Goal: Find contact information: Find contact information

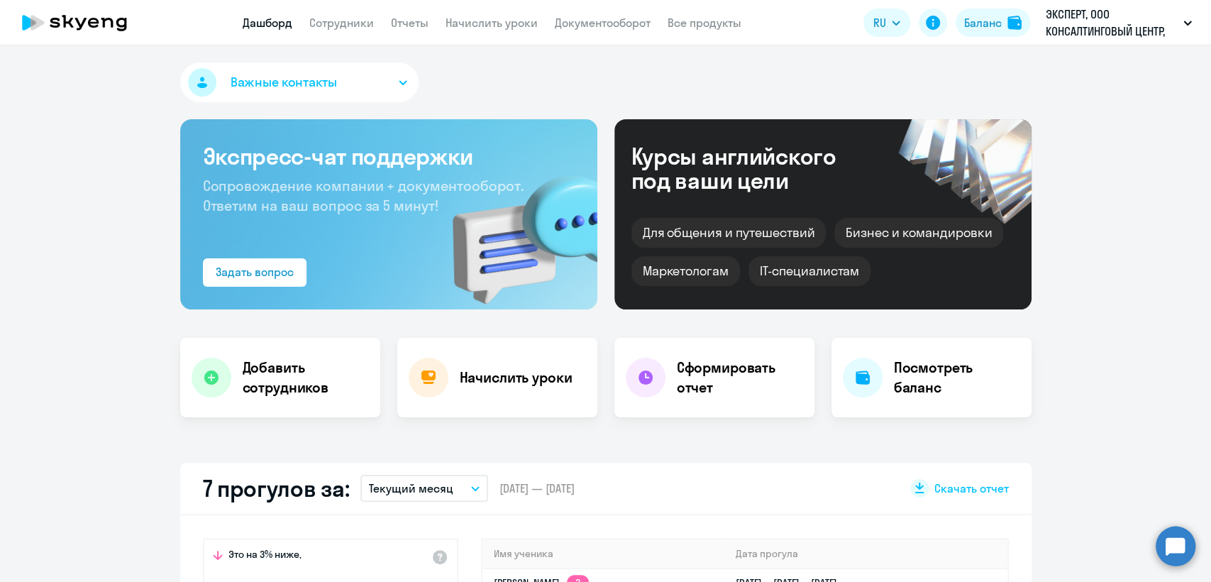
select select "30"
click at [351, 19] on link "Сотрудники" at bounding box center [341, 23] width 65 height 14
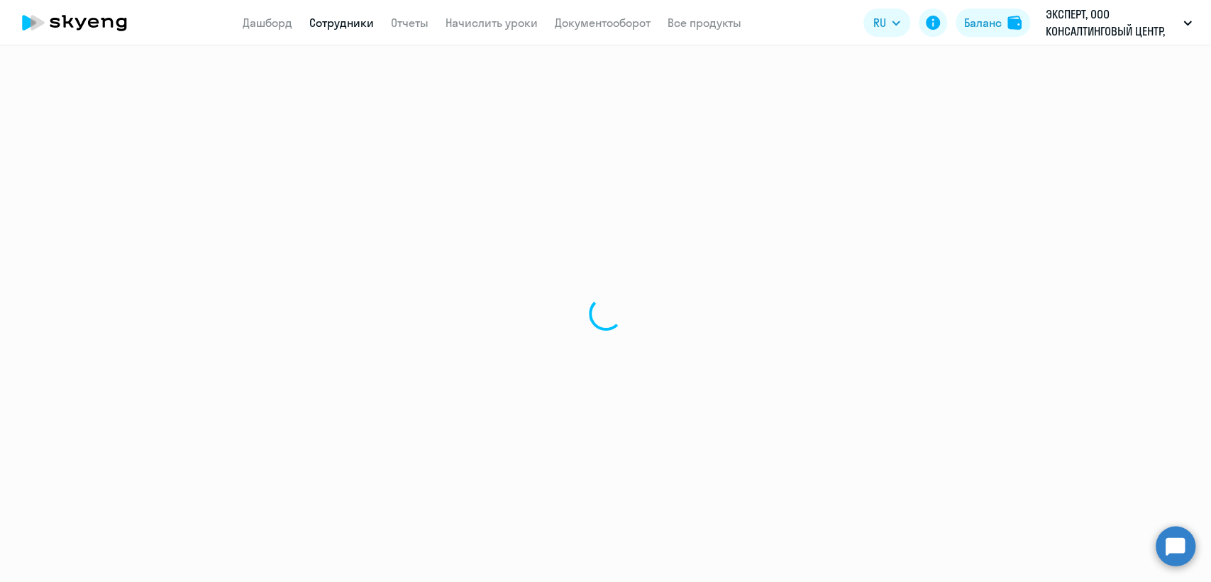
select select "30"
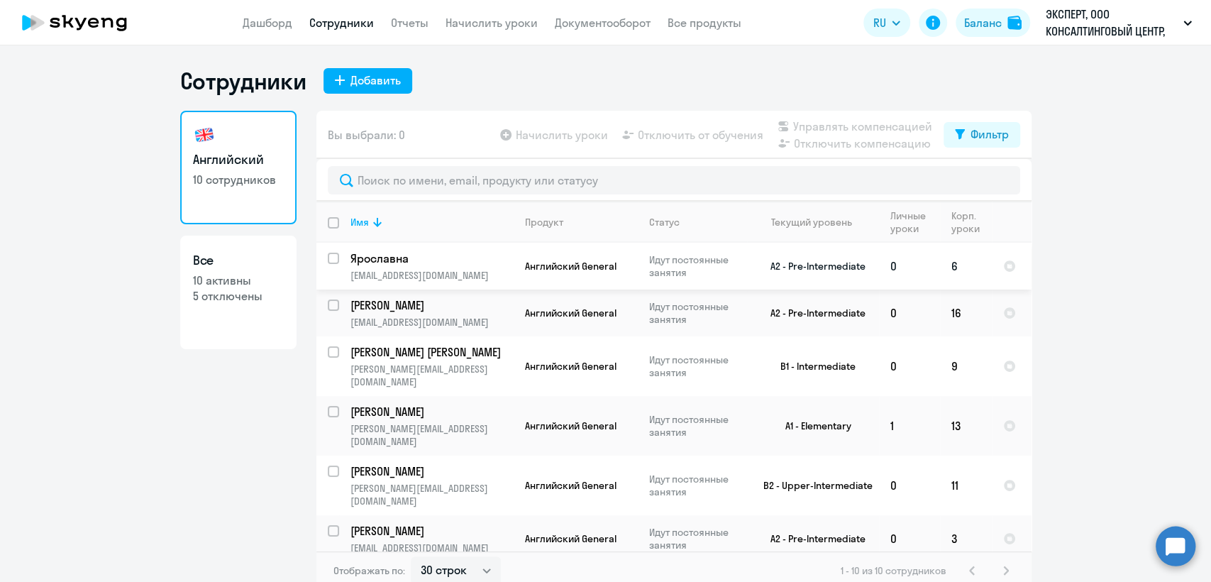
click at [545, 270] on span "Английский General" at bounding box center [570, 266] width 91 height 13
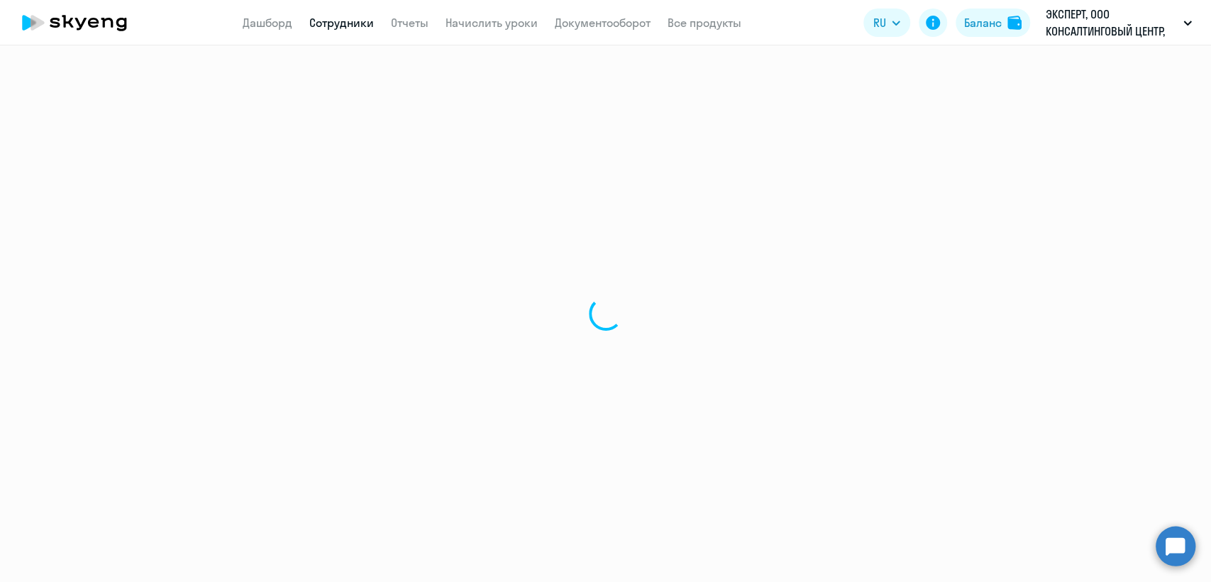
select select "english"
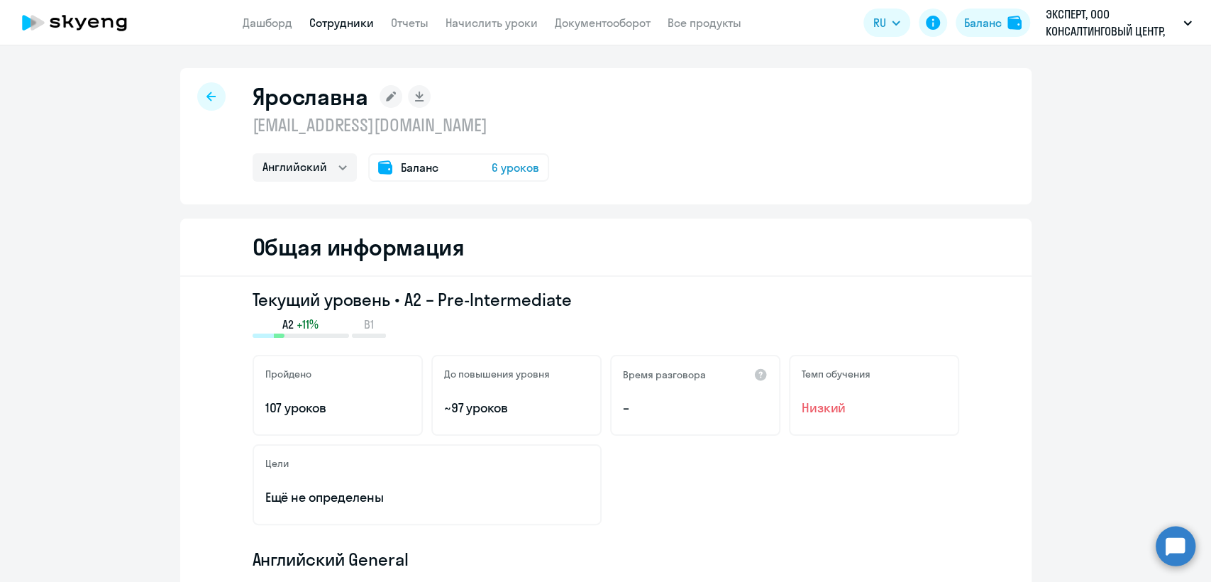
click at [363, 130] on p "[EMAIL_ADDRESS][DOMAIN_NAME]" at bounding box center [400, 124] width 296 height 23
copy p "[EMAIL_ADDRESS][DOMAIN_NAME]"
click at [343, 21] on link "Сотрудники" at bounding box center [341, 23] width 65 height 14
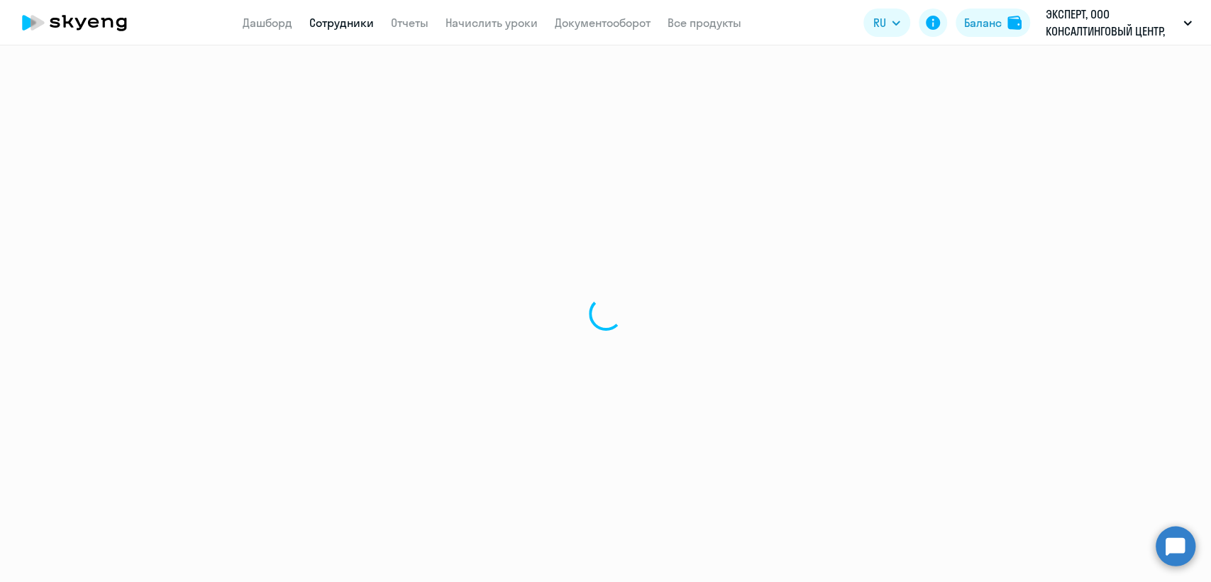
select select "30"
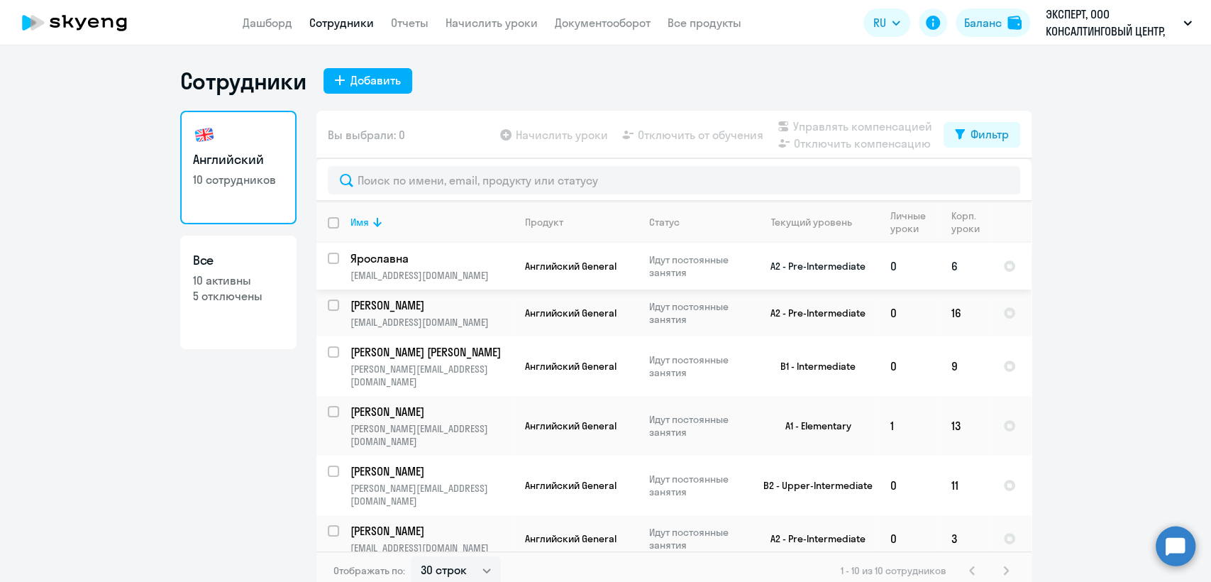
click at [328, 259] on input "select row 20663330" at bounding box center [342, 266] width 28 height 28
checkbox input "true"
